Goal: Transaction & Acquisition: Purchase product/service

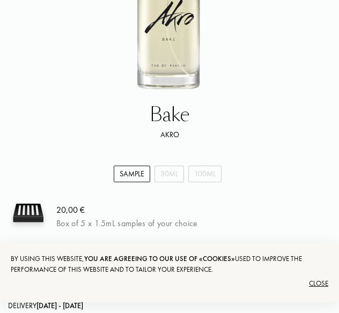
scroll to position [293, 0]
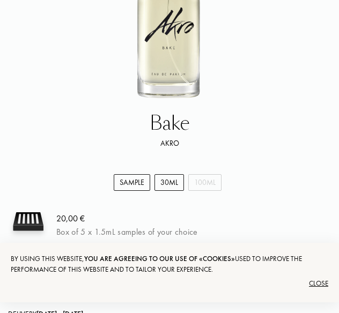
click at [166, 186] on div "30mL" at bounding box center [170, 182] width 30 height 17
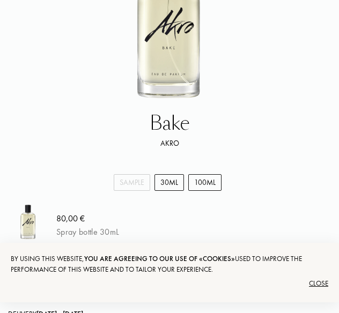
click at [201, 188] on div "100mL" at bounding box center [204, 182] width 33 height 17
click at [180, 184] on div "30mL" at bounding box center [170, 182] width 30 height 17
click at [142, 184] on div "Sample" at bounding box center [132, 182] width 36 height 17
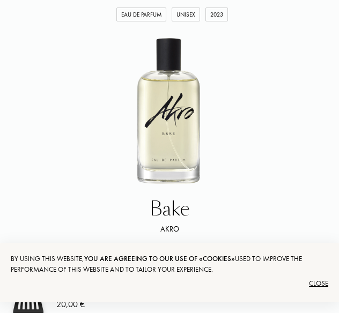
scroll to position [282, 0]
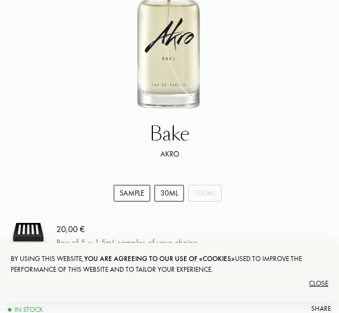
click at [156, 191] on div "30mL" at bounding box center [170, 193] width 30 height 17
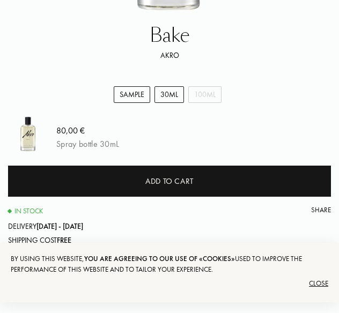
scroll to position [380, 0]
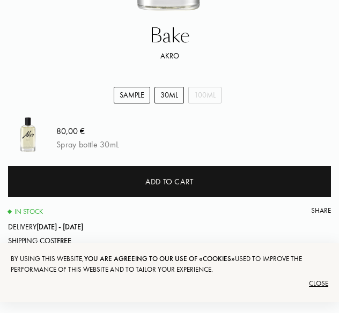
click at [144, 98] on div "Sample" at bounding box center [132, 95] width 36 height 17
select select "0"
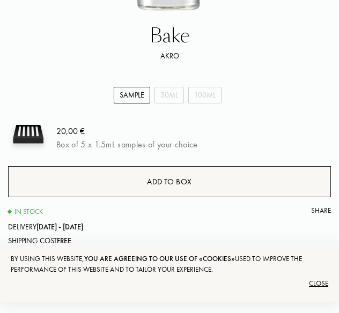
click at [116, 186] on div "Add to box" at bounding box center [169, 181] width 323 height 31
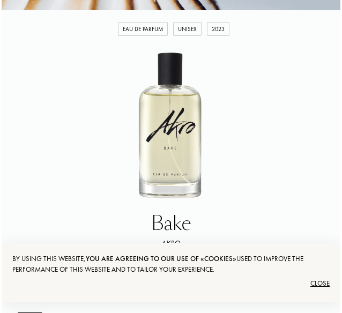
scroll to position [0, 0]
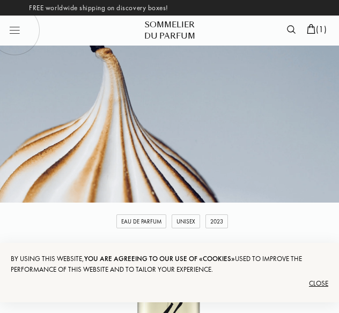
click at [316, 27] on span "( 1 )" at bounding box center [321, 29] width 11 height 11
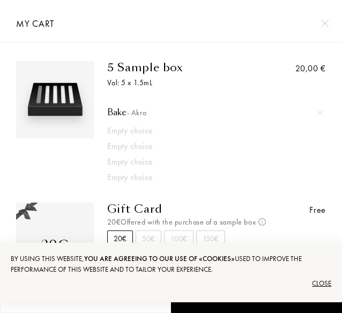
scroll to position [74, 0]
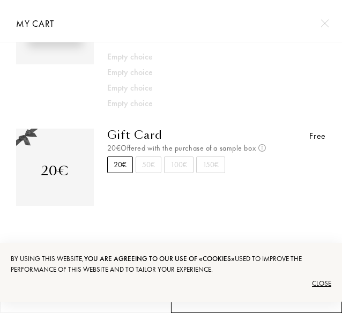
click at [189, 305] on link "Order – 20,00 €" at bounding box center [256, 297] width 171 height 32
click at [187, 307] on link "Order – 20,00 €" at bounding box center [256, 297] width 171 height 32
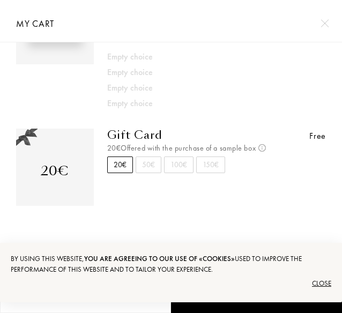
click at [318, 281] on div "Close" at bounding box center [171, 283] width 321 height 17
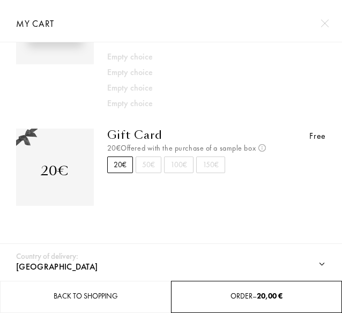
click at [217, 288] on link "Order – 20,00 €" at bounding box center [256, 297] width 171 height 32
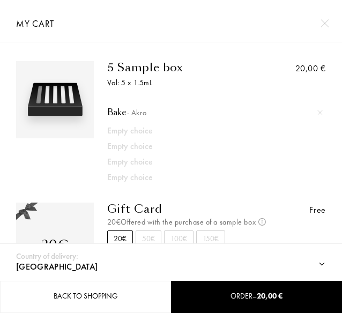
scroll to position [1, 0]
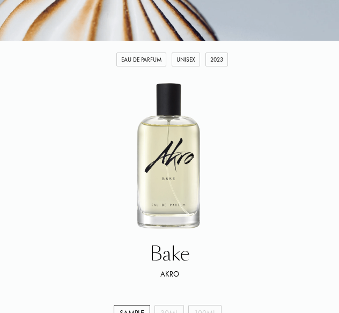
scroll to position [196, 0]
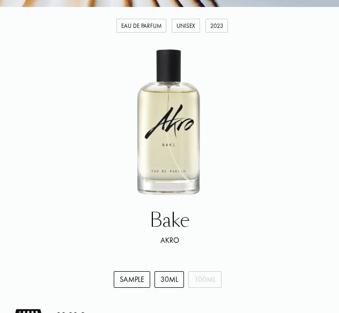
click at [160, 279] on div "30mL" at bounding box center [170, 280] width 30 height 17
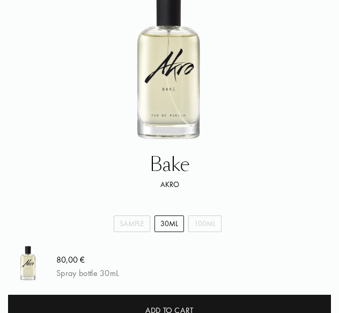
scroll to position [291, 0]
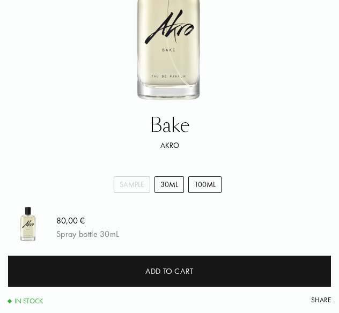
click at [193, 192] on div "100mL" at bounding box center [204, 185] width 33 height 17
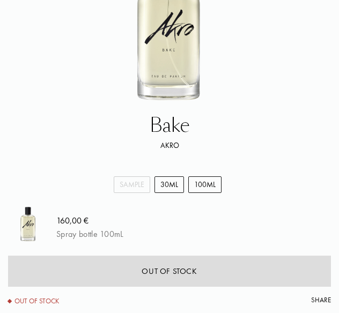
click at [172, 185] on div "30mL" at bounding box center [170, 185] width 30 height 17
select select "1"
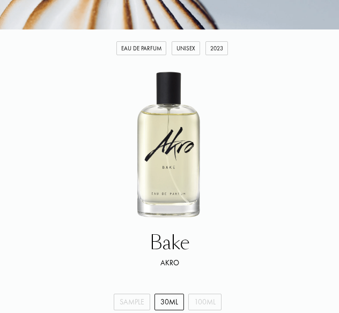
scroll to position [174, 0]
